Goal: Task Accomplishment & Management: Use online tool/utility

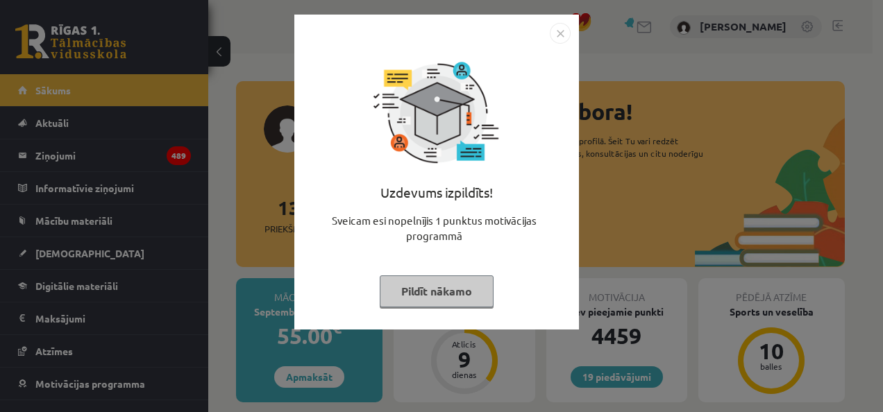
click at [429, 285] on button "Pildīt nākamo" at bounding box center [437, 292] width 114 height 32
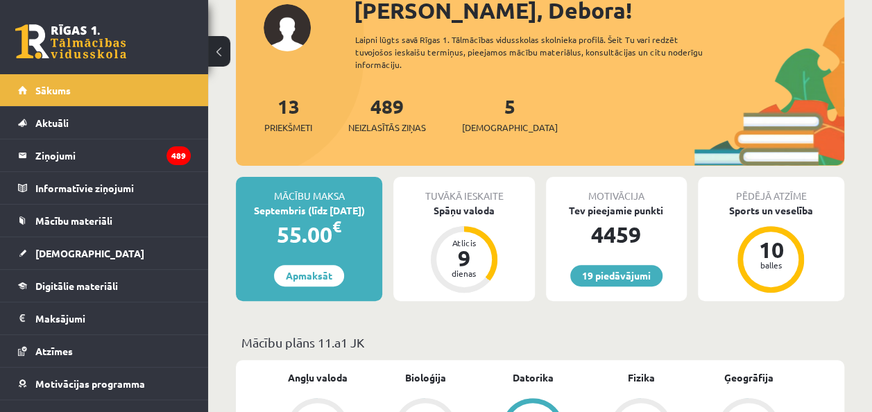
scroll to position [208, 0]
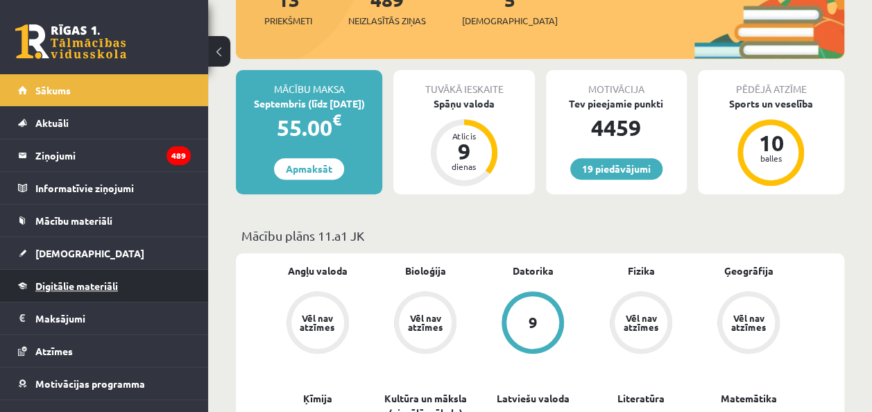
click at [97, 291] on link "Digitālie materiāli" at bounding box center [104, 286] width 173 height 32
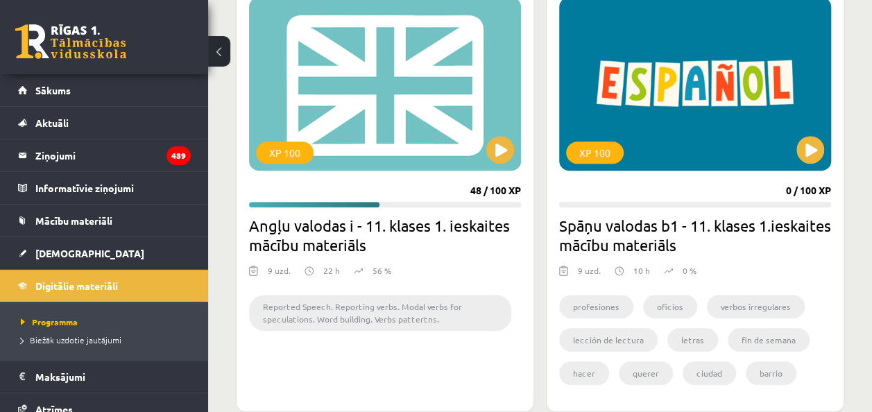
scroll to position [416, 0]
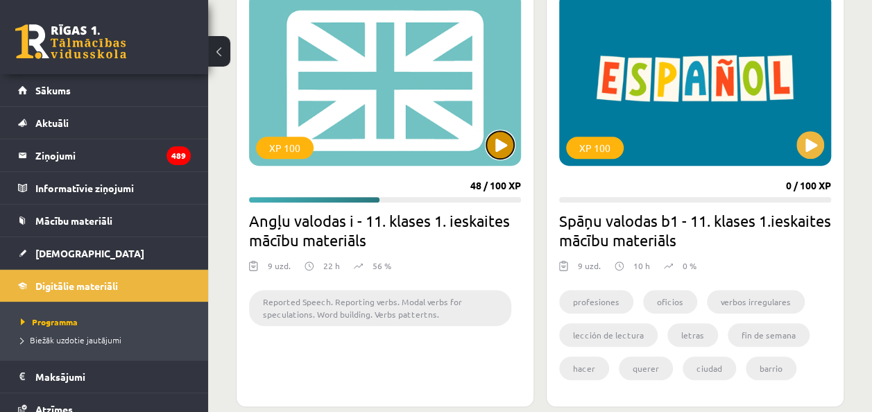
click at [490, 149] on button at bounding box center [500, 145] width 28 height 28
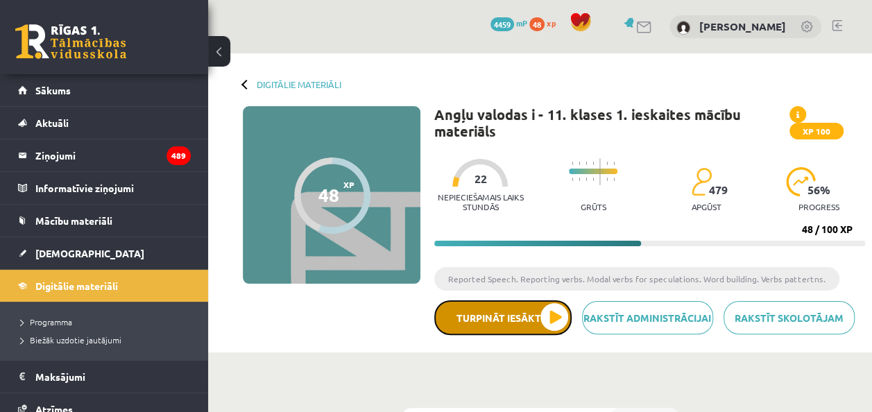
click at [512, 309] on button "Turpināt iesākto" at bounding box center [502, 317] width 137 height 35
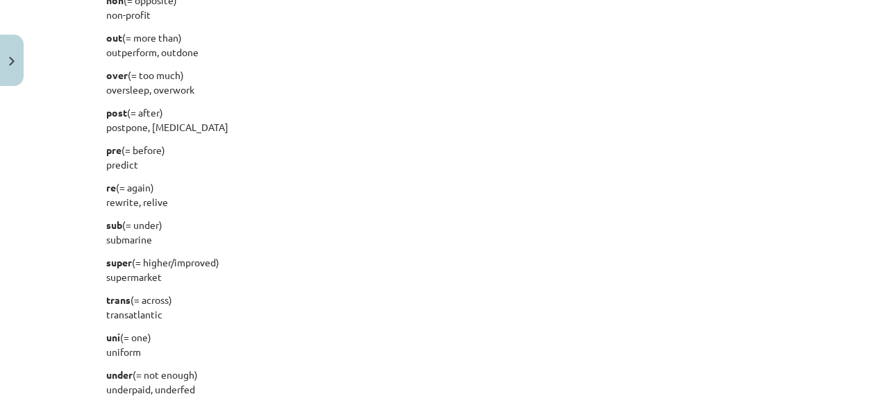
scroll to position [1697, 0]
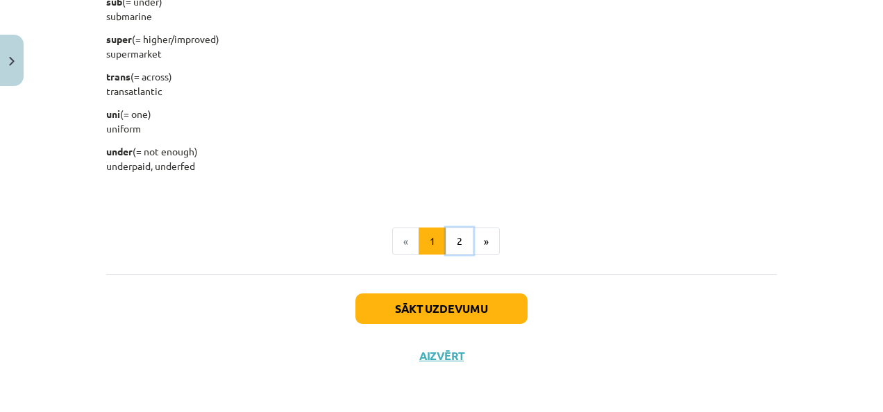
drag, startPoint x: 452, startPoint y: 237, endPoint x: 454, endPoint y: 228, distance: 9.1
click at [454, 237] on button "2" at bounding box center [460, 242] width 28 height 28
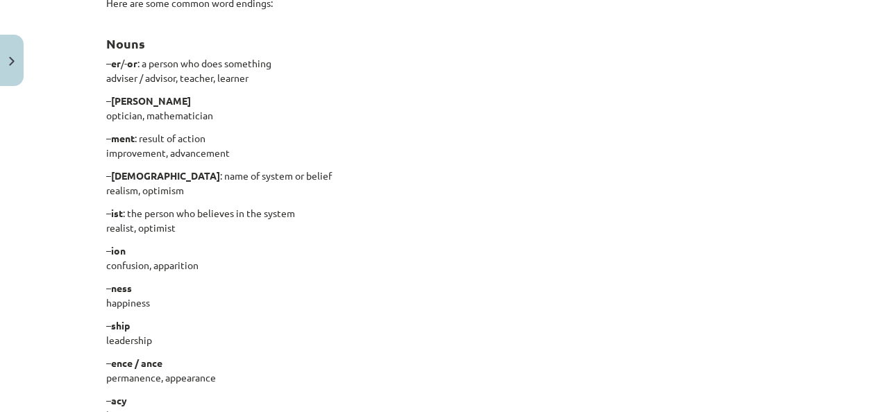
scroll to position [400, 0]
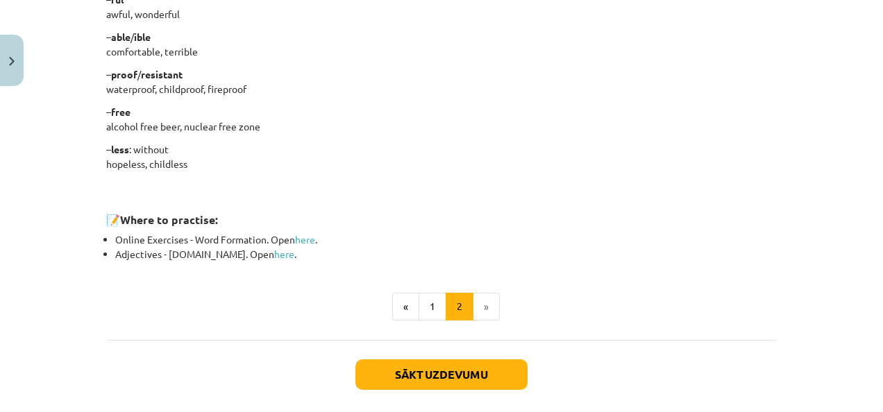
scroll to position [1285, 0]
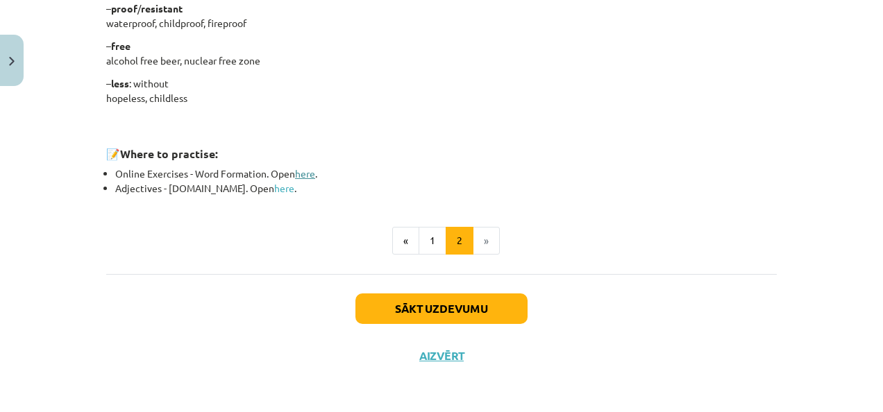
click at [307, 172] on link "here" at bounding box center [305, 173] width 20 height 12
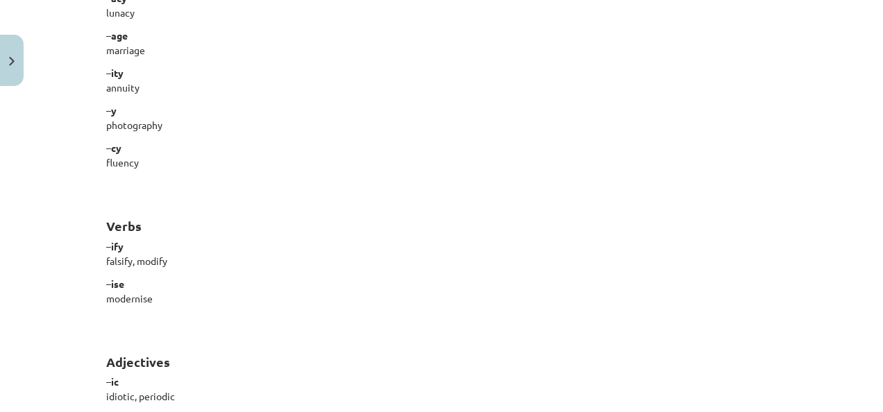
scroll to position [1216, 0]
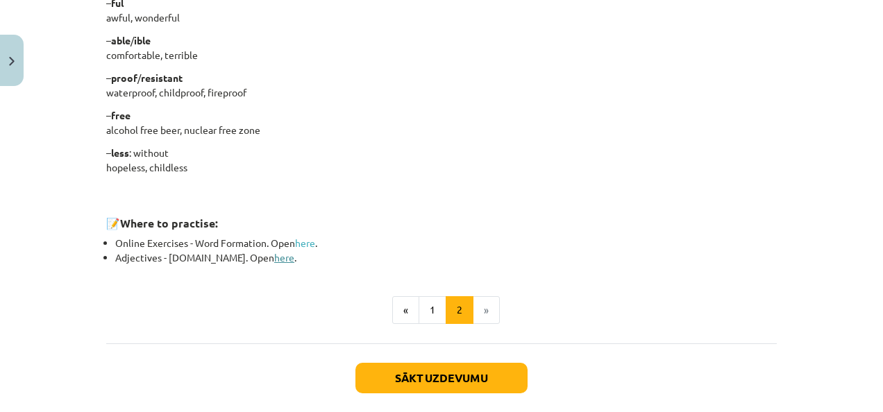
click at [274, 260] on link "here" at bounding box center [284, 257] width 20 height 12
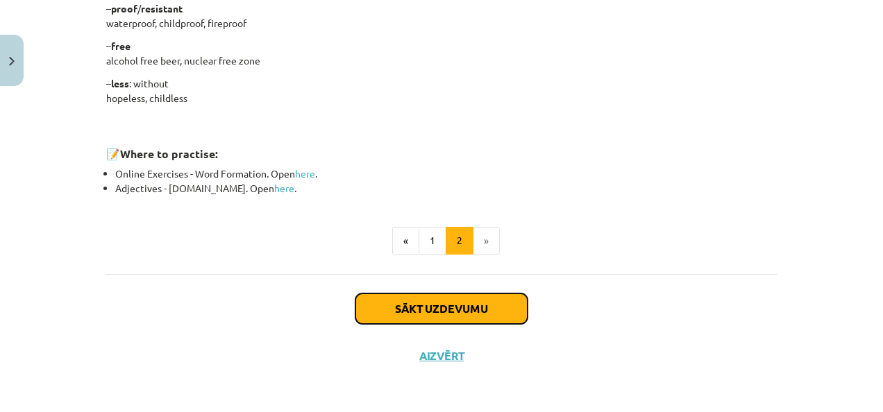
click at [439, 304] on button "Sākt uzdevumu" at bounding box center [441, 309] width 172 height 31
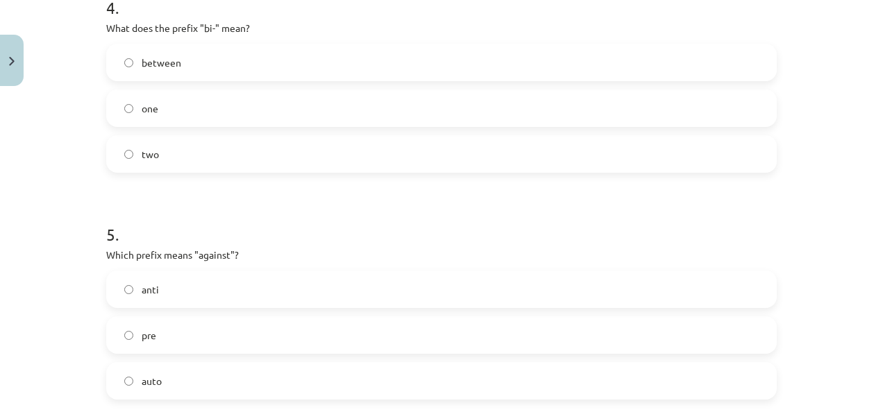
scroll to position [1154, 0]
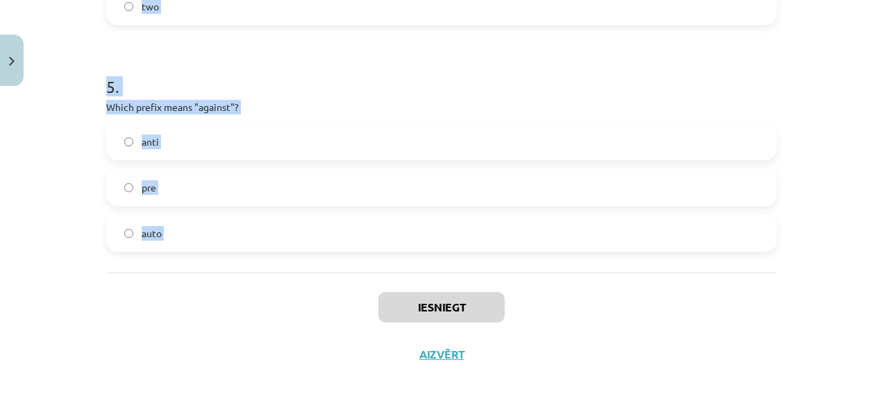
drag, startPoint x: 96, startPoint y: 149, endPoint x: 235, endPoint y: 278, distance: 190.5
copy form "What does the prefix "sub-" mean? under above across 2 . Which of the following…"
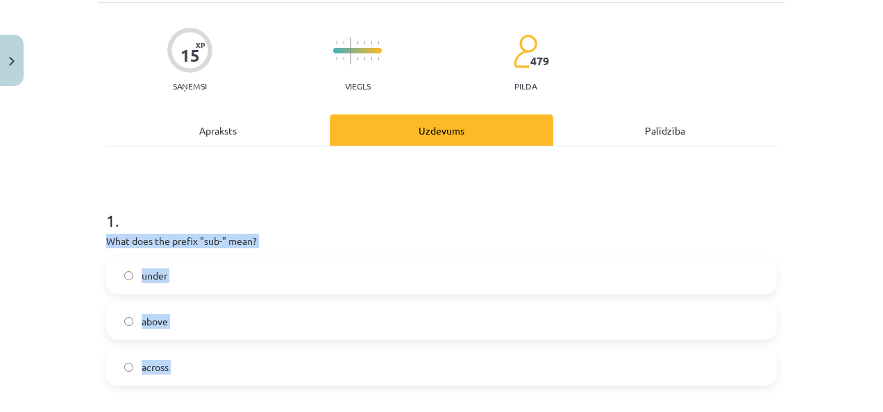
scroll to position [0, 0]
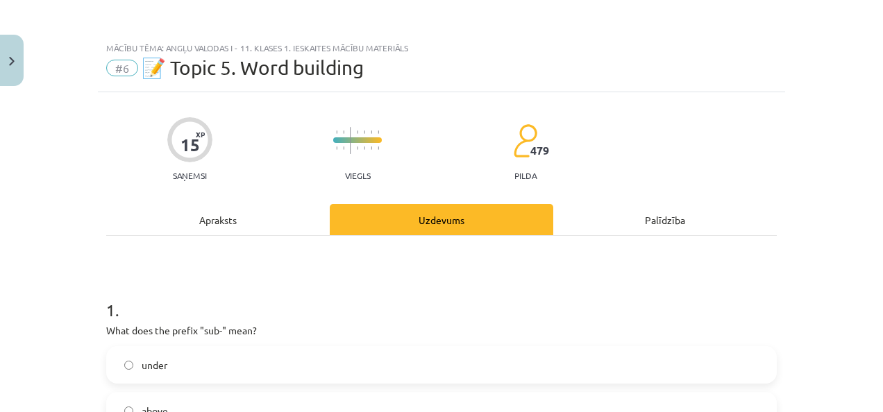
click at [60, 246] on div "Mācību tēma: Angļu valodas i - 11. klases 1. ieskaites mācību materiāls #6 📝 To…" at bounding box center [441, 206] width 883 height 412
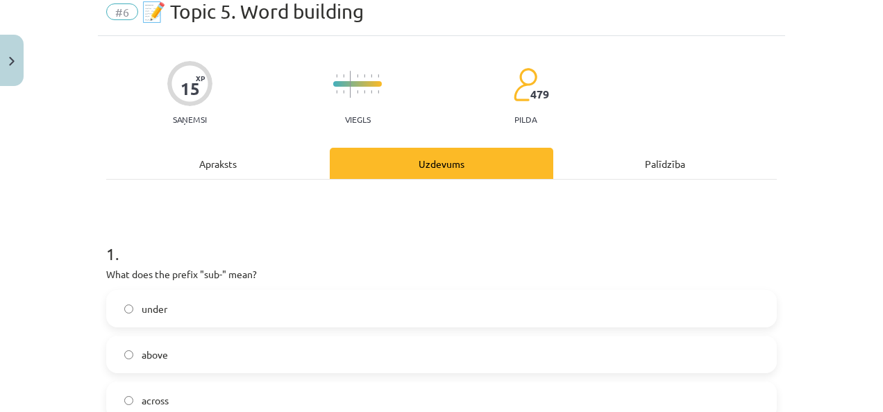
scroll to position [139, 0]
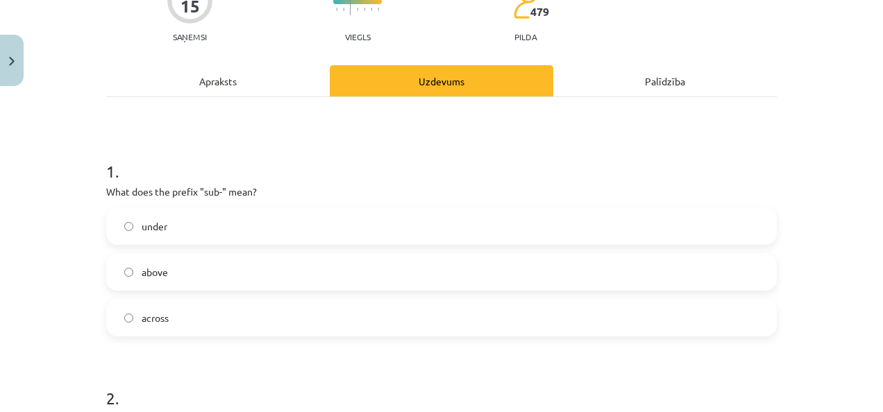
click at [168, 228] on label "under" at bounding box center [442, 226] width 668 height 35
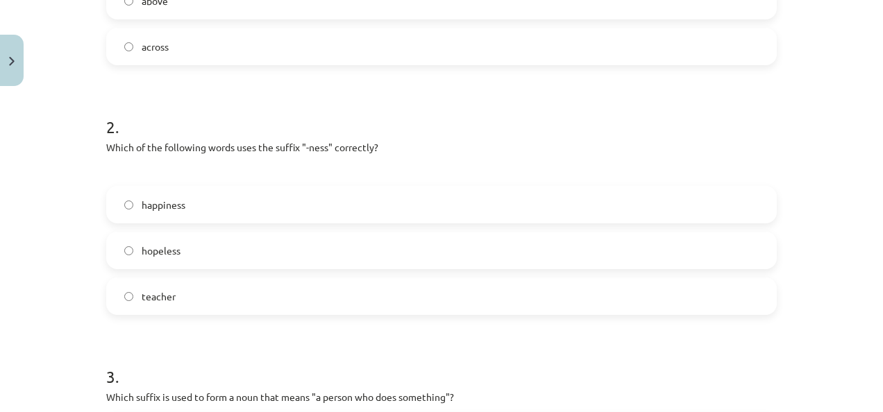
scroll to position [416, 0]
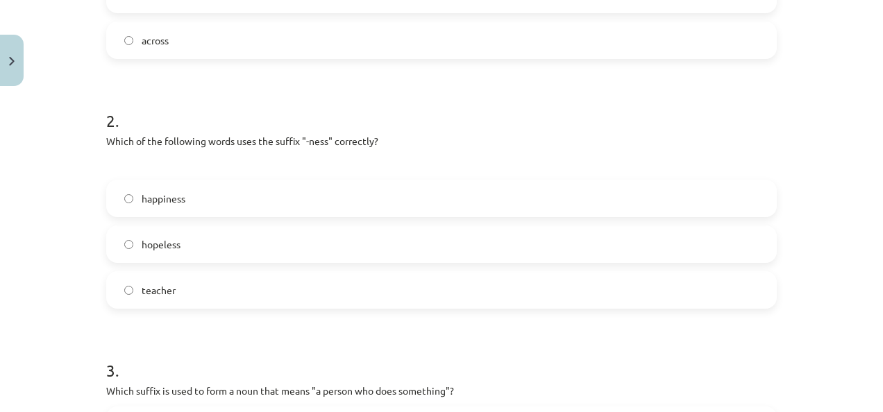
click at [172, 198] on span "happiness" at bounding box center [164, 199] width 44 height 15
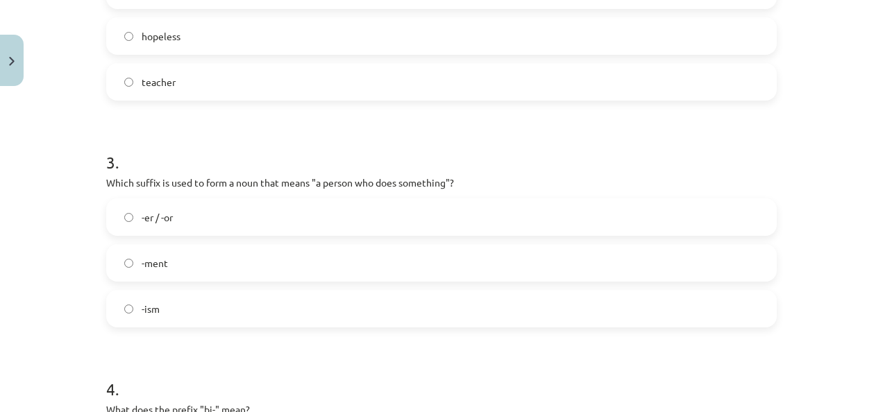
click at [58, 162] on div "Mācību tēma: Angļu valodas i - 11. klases 1. ieskaites mācību materiāls #6 📝 To…" at bounding box center [441, 206] width 883 height 412
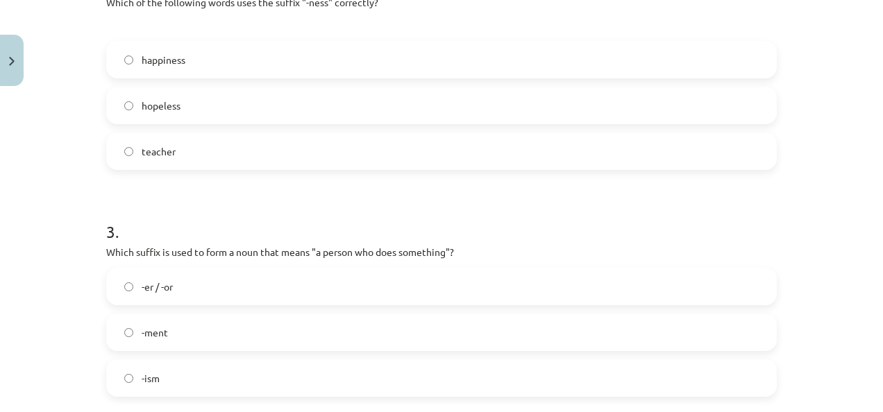
click at [164, 68] on label "happiness" at bounding box center [442, 59] width 668 height 35
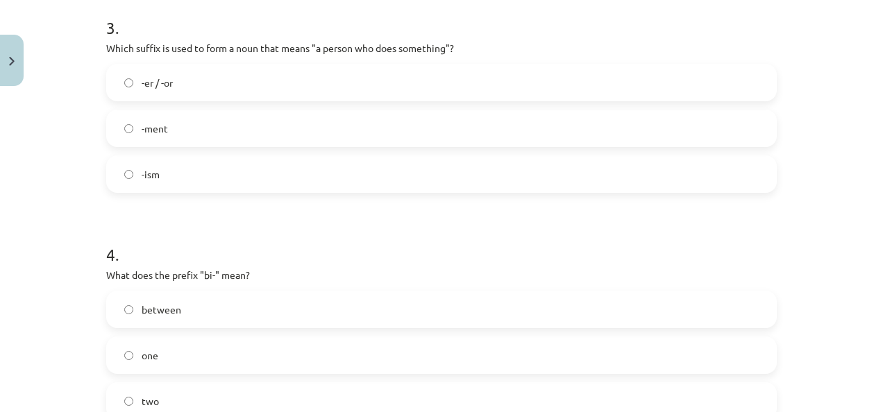
scroll to position [763, 0]
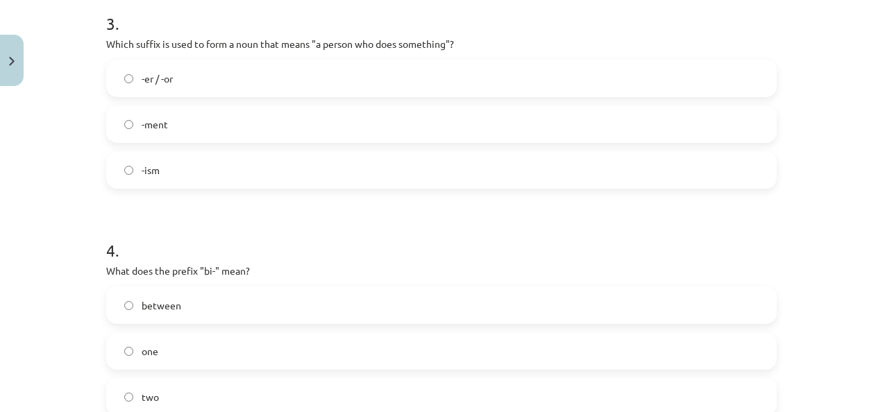
click at [165, 82] on span "-er / -or" at bounding box center [157, 78] width 31 height 15
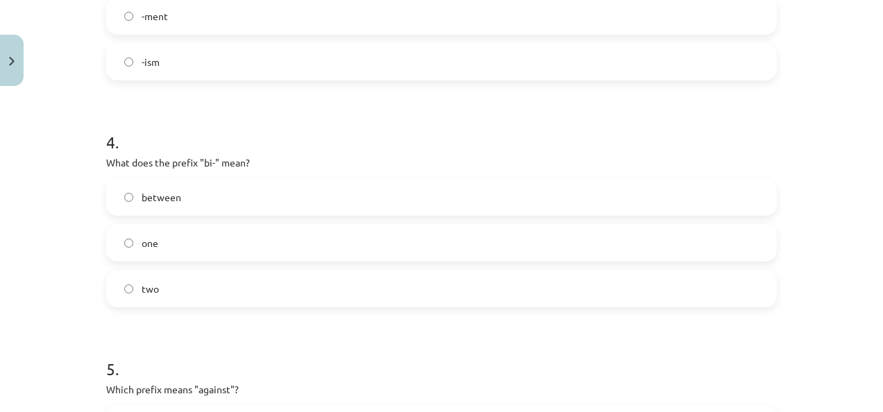
scroll to position [902, 0]
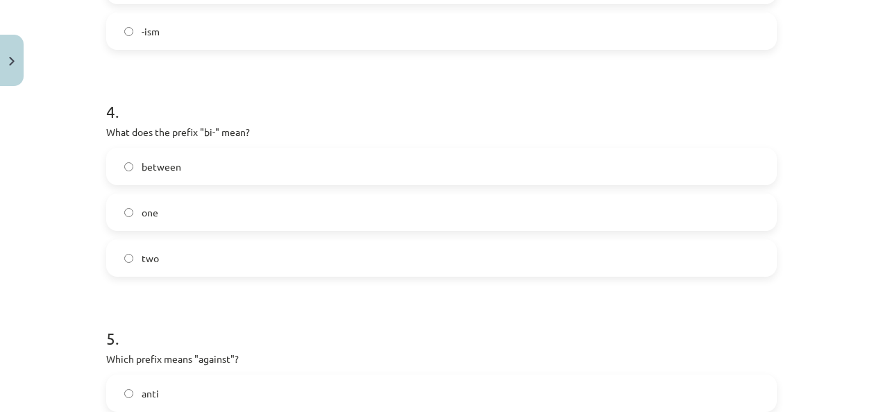
click at [175, 168] on span "between" at bounding box center [162, 167] width 40 height 15
click at [214, 269] on label "two" at bounding box center [442, 258] width 668 height 35
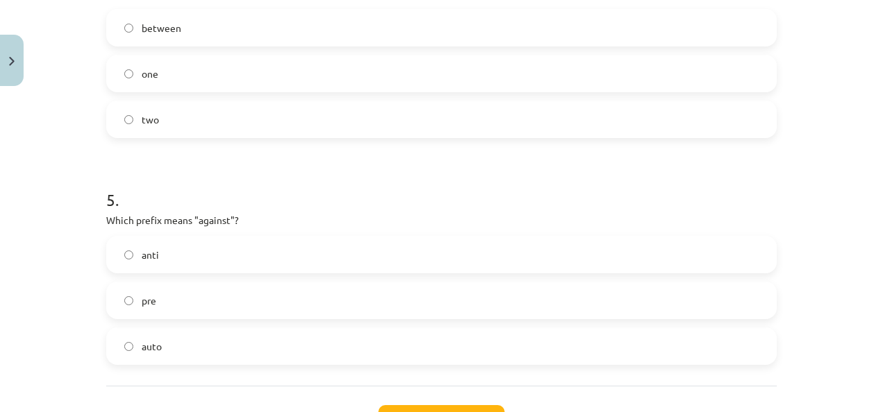
scroll to position [1110, 0]
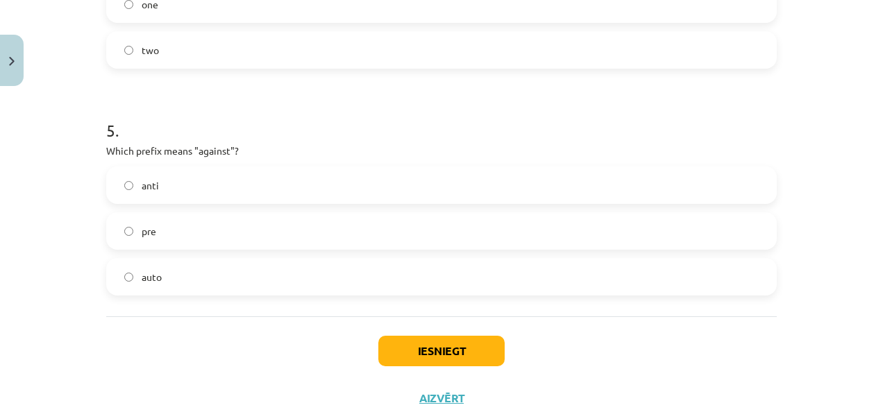
click at [162, 232] on label "pre" at bounding box center [442, 231] width 668 height 35
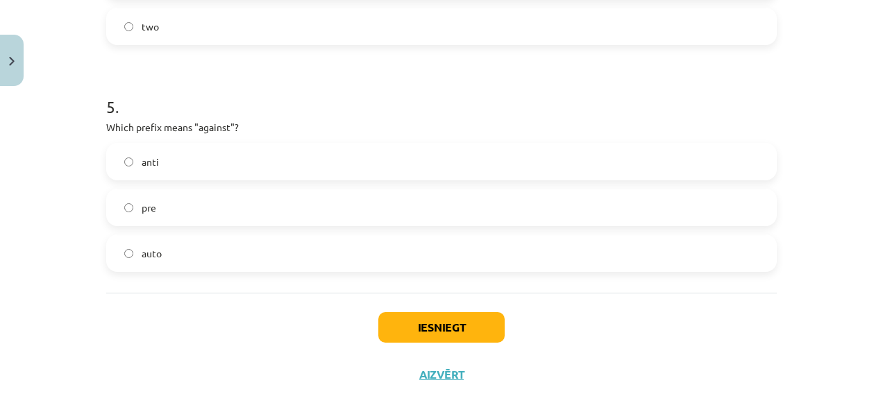
scroll to position [1154, 0]
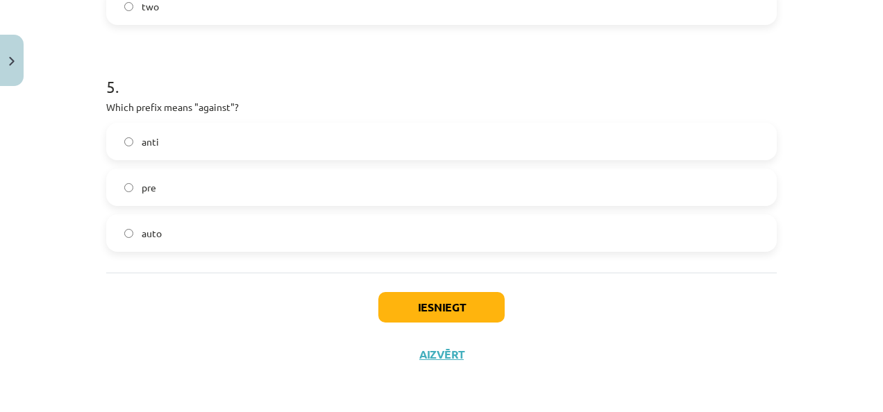
click at [145, 135] on span "anti" at bounding box center [150, 142] width 17 height 15
click at [425, 305] on button "Iesniegt" at bounding box center [441, 307] width 126 height 31
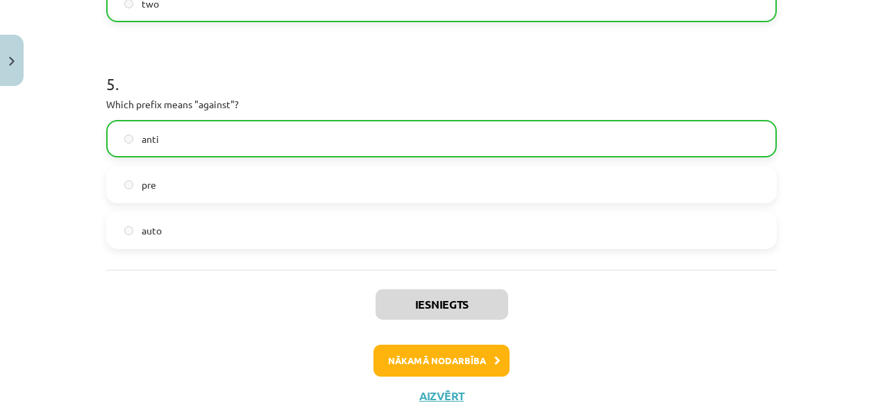
scroll to position [1198, 0]
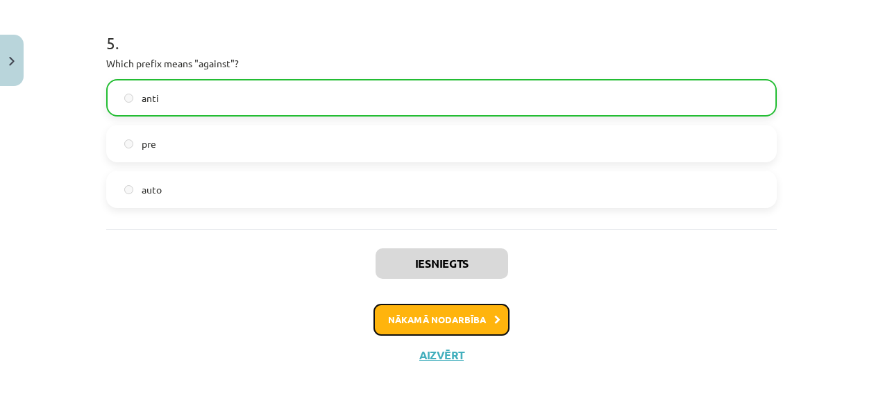
click at [413, 314] on button "Nākamā nodarbība" at bounding box center [441, 320] width 136 height 32
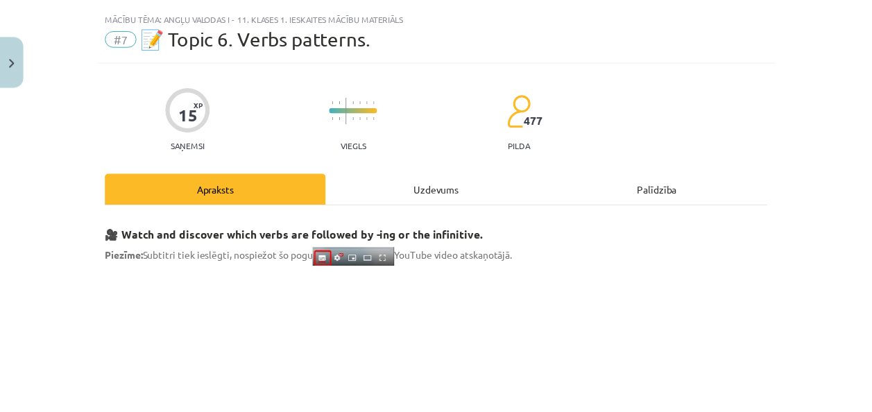
scroll to position [0, 0]
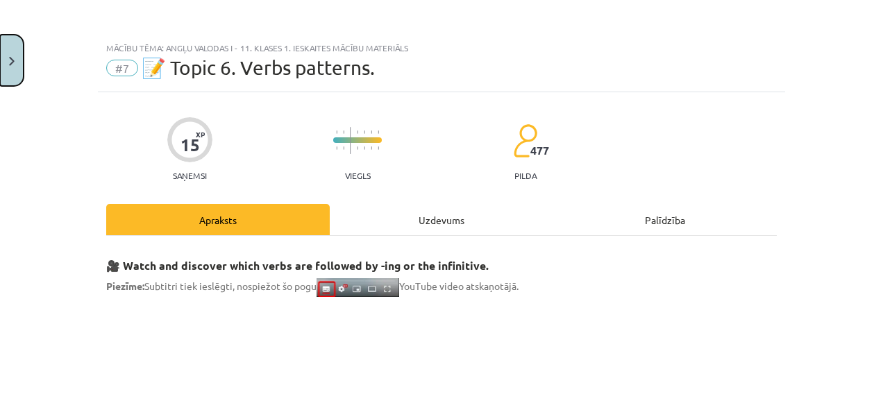
click at [21, 68] on button "Close" at bounding box center [12, 60] width 24 height 51
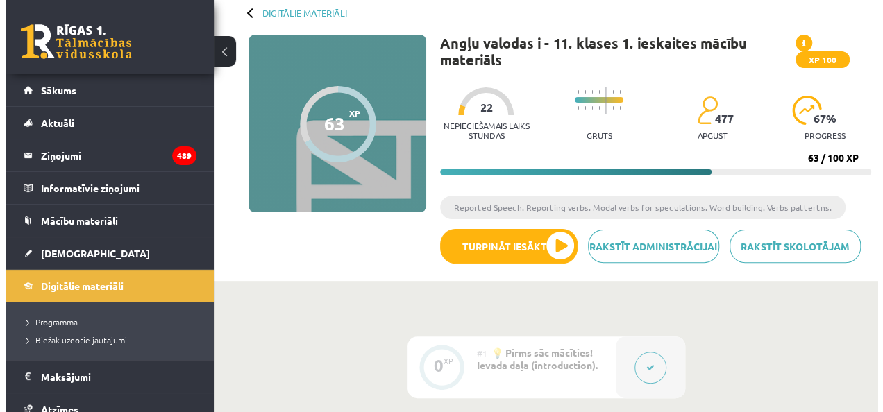
scroll to position [208, 0]
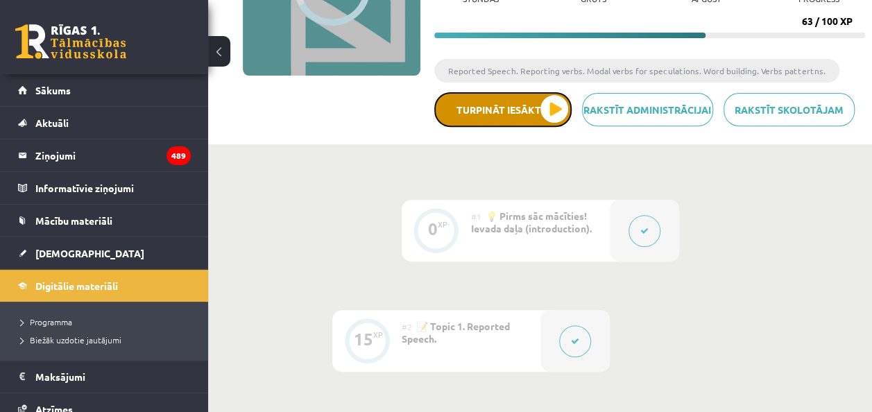
click at [537, 112] on button "Turpināt iesākto" at bounding box center [502, 109] width 137 height 35
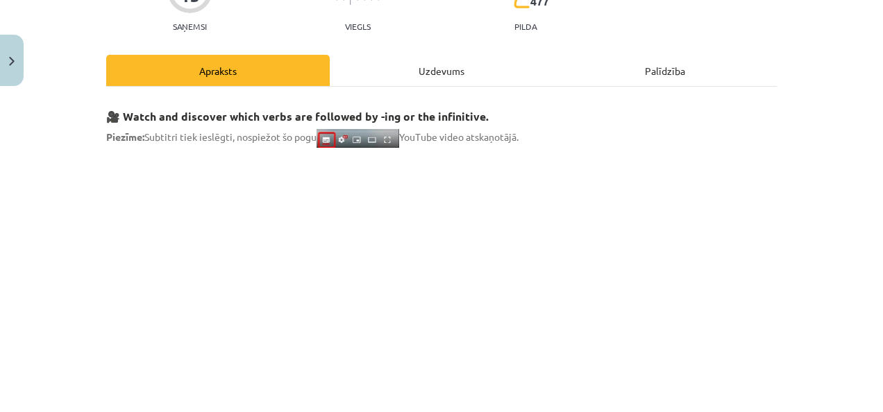
scroll to position [139, 0]
